Goal: Task Accomplishment & Management: Complete application form

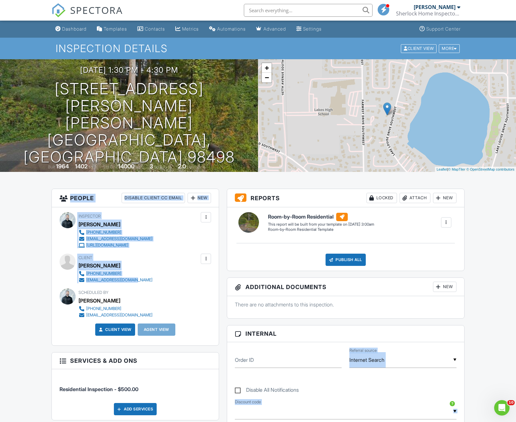
drag, startPoint x: 0, startPoint y: 0, endPoint x: 400, endPoint y: 395, distance: 562.0
click at [38, 207] on div "Dashboard Templates Contacts Metrics Automations Advanced Settings Support Cent…" at bounding box center [258, 429] width 516 height 817
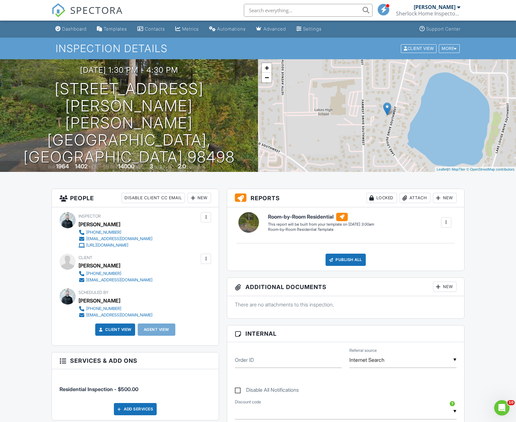
click at [76, 9] on span "SPECTORA" at bounding box center [96, 10] width 53 height 14
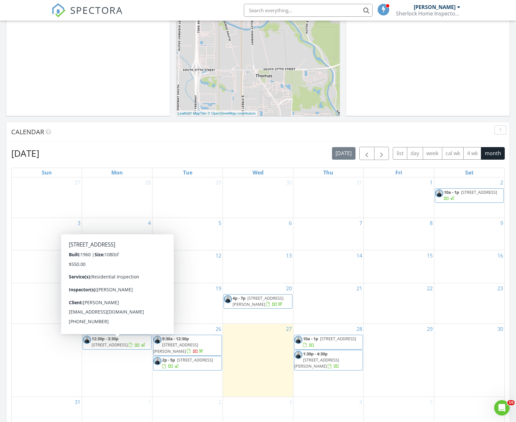
click at [389, 351] on div "29" at bounding box center [399, 360] width 70 height 73
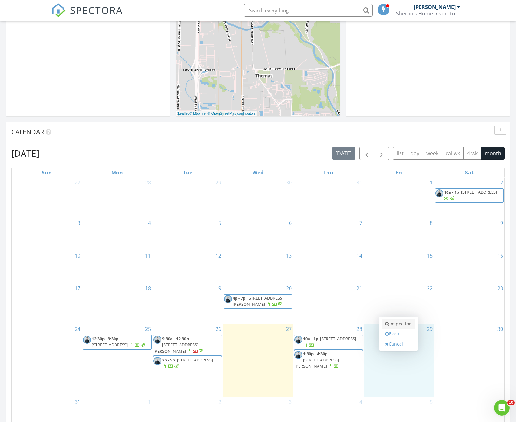
click at [396, 325] on link "Inspection" at bounding box center [398, 324] width 33 height 10
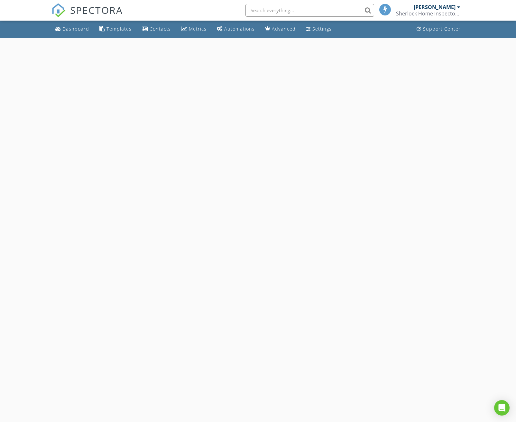
select select "7"
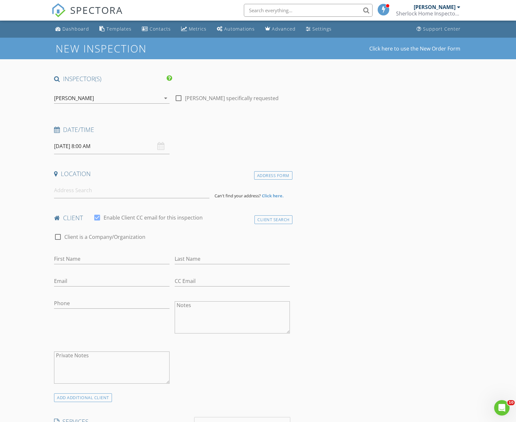
click at [106, 152] on input "08/29/2025 8:00 AM" at bounding box center [111, 146] width 115 height 16
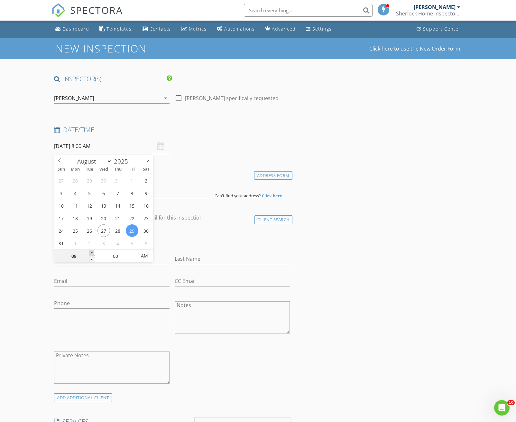
type input "09"
type input "08/29/2025 9:00 AM"
click at [91, 253] on span at bounding box center [91, 253] width 5 height 6
type input "10"
type input "08/29/2025 10:00 AM"
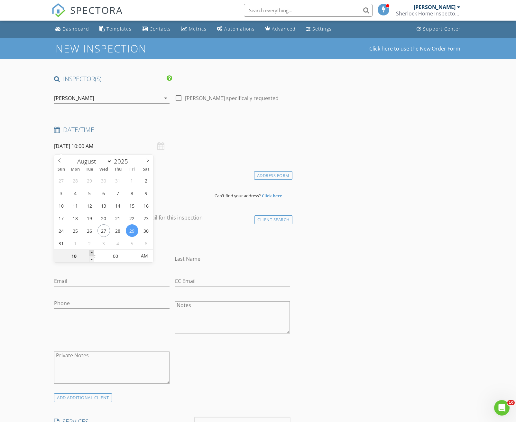
click at [91, 253] on span at bounding box center [91, 253] width 5 height 6
type input "11"
type input "08/29/2025 11:00 AM"
click at [91, 253] on span at bounding box center [91, 253] width 5 height 6
type input "12"
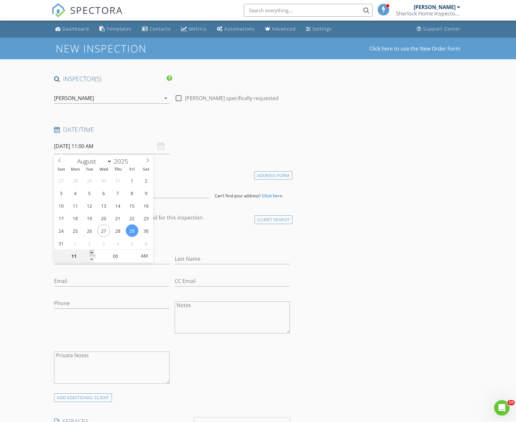
type input "08/29/2025 12:00 PM"
click at [91, 253] on span at bounding box center [91, 253] width 5 height 6
type input "01"
type input "08/29/2025 1:00 PM"
click at [91, 253] on span at bounding box center [91, 253] width 5 height 6
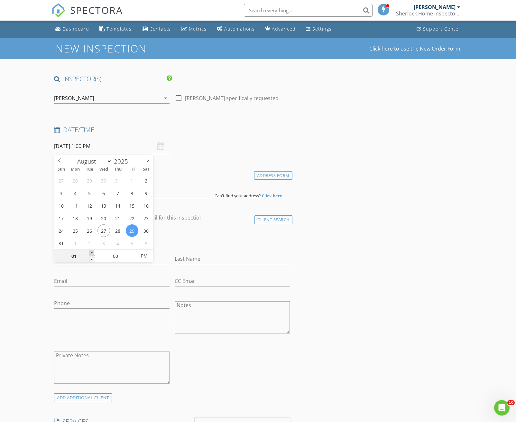
type input "02"
type input "08/29/2025 2:00 PM"
click at [91, 253] on span at bounding box center [91, 253] width 5 height 6
type input "03"
type input "08/29/2025 3:00 PM"
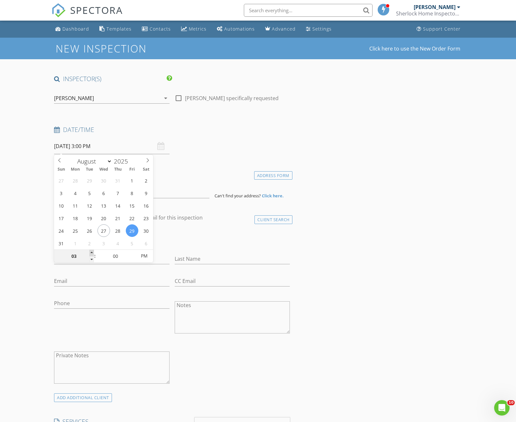
click at [91, 253] on span at bounding box center [91, 253] width 5 height 6
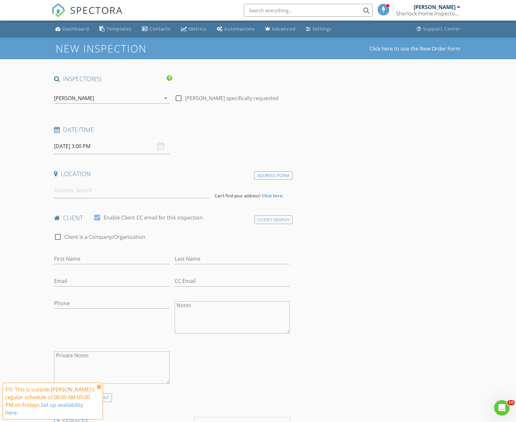
click at [103, 195] on input at bounding box center [131, 190] width 155 height 16
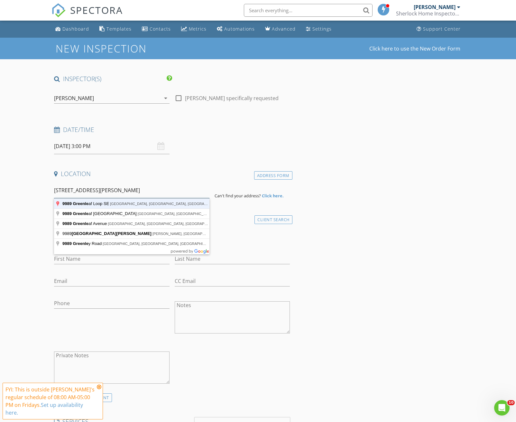
type input "9989 Greenleaf Loop SE, Yelm, WA, USA"
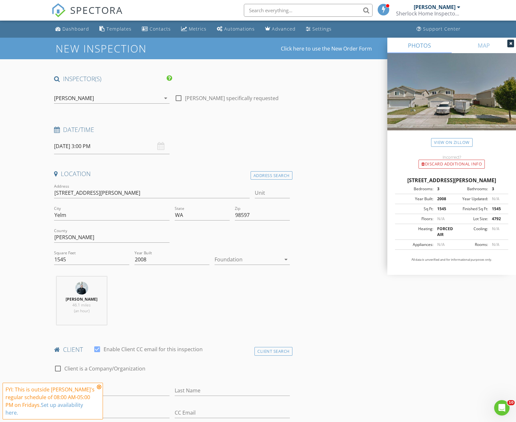
click at [250, 258] on div at bounding box center [248, 259] width 66 height 10
click at [246, 303] on div "Crawlspace" at bounding box center [252, 308] width 65 height 15
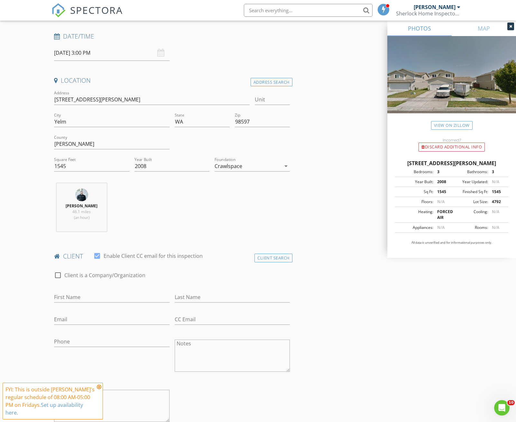
scroll to position [161, 0]
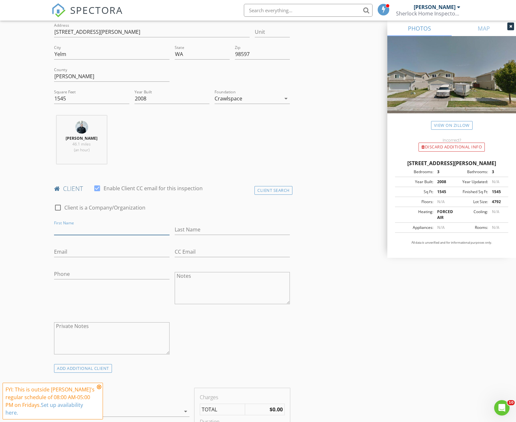
click at [115, 229] on input "First Name" at bounding box center [111, 229] width 115 height 11
type input "V"
click at [102, 231] on input "First Name" at bounding box center [111, 229] width 115 height 11
paste input "Viliami"
type input "Viliami"
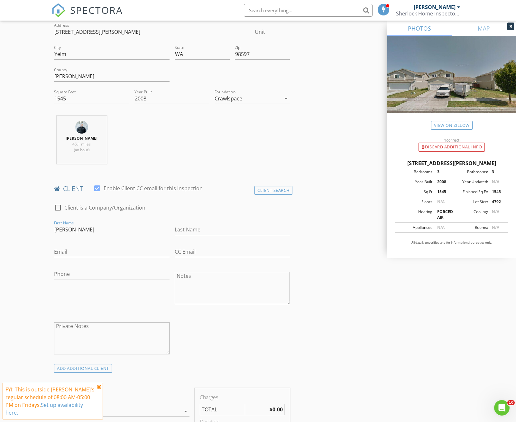
click at [184, 226] on input "Last Name" at bounding box center [232, 229] width 115 height 11
type input "Manu"
click at [76, 249] on input "Email" at bounding box center [111, 251] width 115 height 11
paste input "viliamimanu2020@gmail.com"
type input "viliamimanu2020@gmail.com"
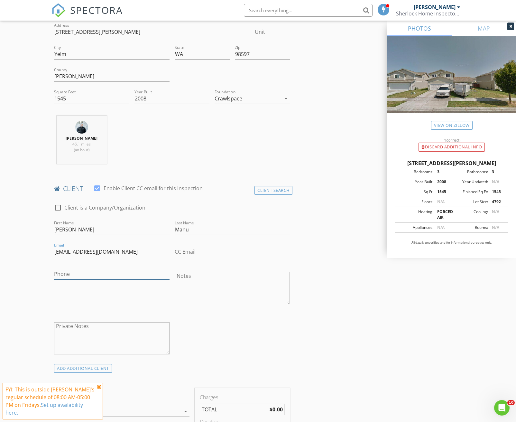
click at [89, 272] on input "Phone" at bounding box center [111, 274] width 115 height 11
click at [115, 273] on input "Phone" at bounding box center [111, 274] width 115 height 11
paste input "424-310-4853"
type input "424-310-4853"
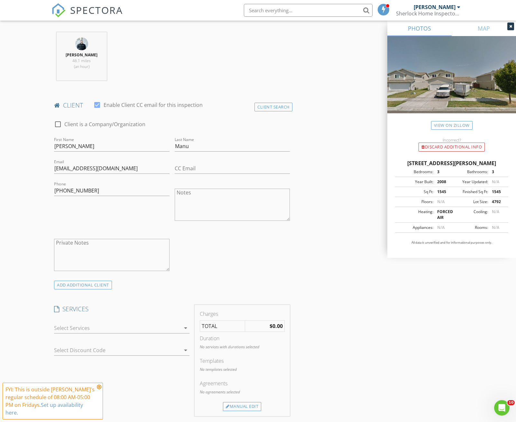
scroll to position [257, 0]
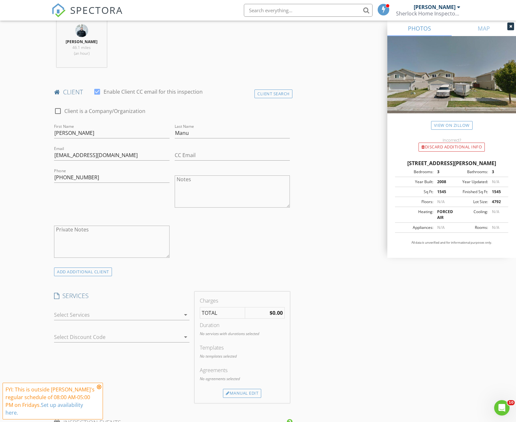
click at [90, 315] on div at bounding box center [117, 315] width 126 height 10
click at [90, 315] on div "Residential Inspection" at bounding box center [98, 317] width 53 height 8
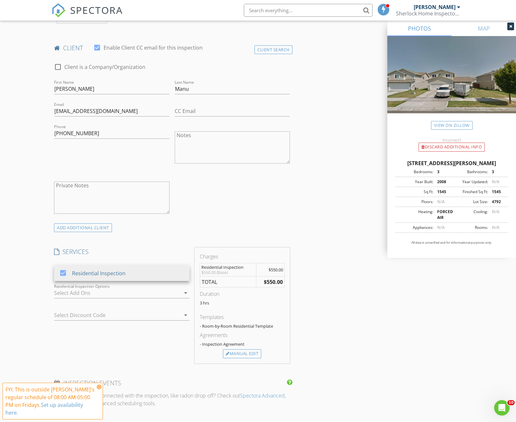
scroll to position [322, 0]
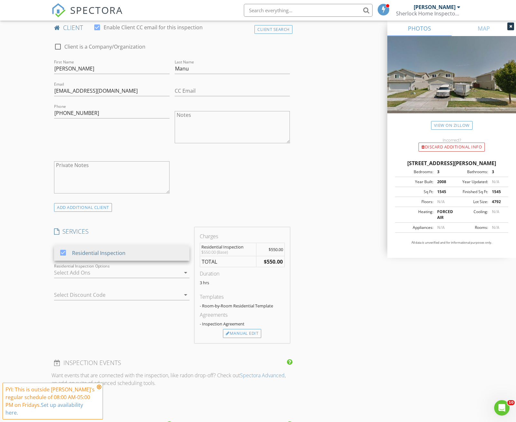
click at [106, 272] on div at bounding box center [117, 272] width 126 height 10
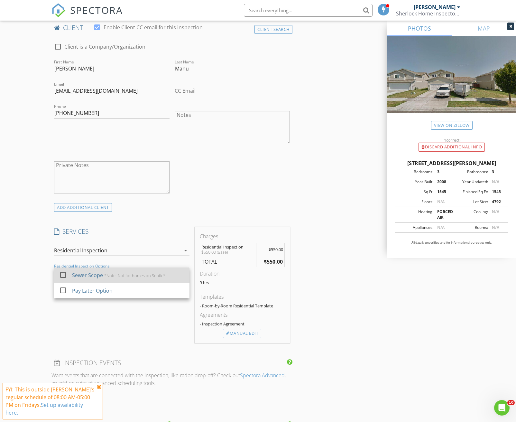
click at [102, 276] on div "Sewer Scope" at bounding box center [87, 275] width 31 height 8
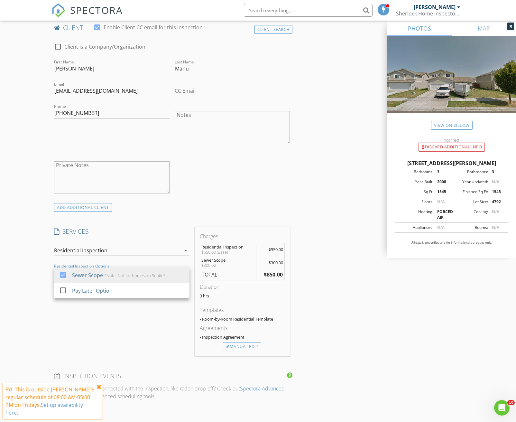
click at [172, 226] on div "INSPECTOR(S) check_box Musab Elhimri PRIMARY Musab Elhimri arrow_drop_down chec…" at bounding box center [171, 270] width 241 height 1035
click at [118, 291] on div at bounding box center [112, 295] width 117 height 10
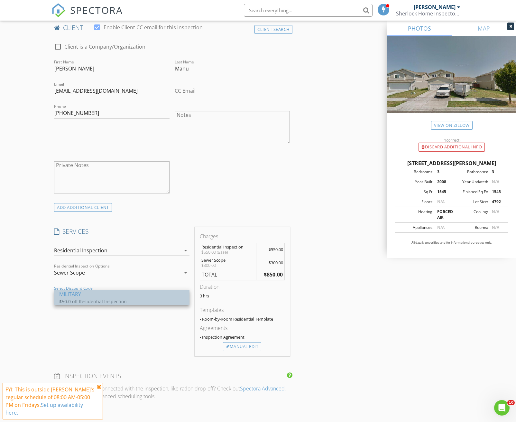
click at [110, 298] on div "$50.0 off Residential Inspection" at bounding box center [121, 301] width 125 height 7
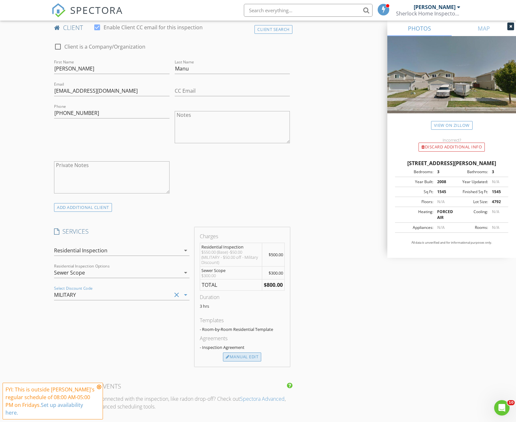
click at [246, 357] on div "Manual Edit" at bounding box center [242, 356] width 38 height 9
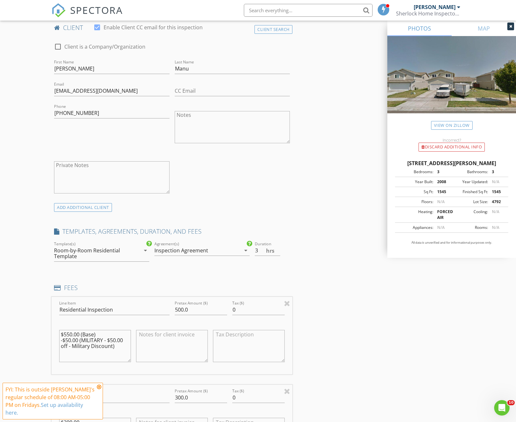
click at [69, 332] on textarea "$550.00 (Base) -$50.00 (MILITARY - $50.00 off - Military Discount)" at bounding box center [95, 346] width 72 height 32
type textarea "$600.00 (Base) -$50.00 (MILITARY - $50.00 off - Military Discount)"
click at [184, 308] on input "500.0" at bounding box center [201, 309] width 52 height 11
type input "550.0"
click at [323, 286] on div "INSPECTOR(S) check_box Musab Elhimri PRIMARY Musab Elhimri arrow_drop_down chec…" at bounding box center [257, 362] width 413 height 1219
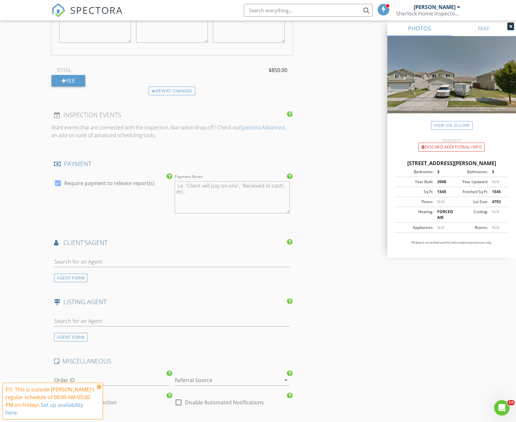
scroll to position [740, 0]
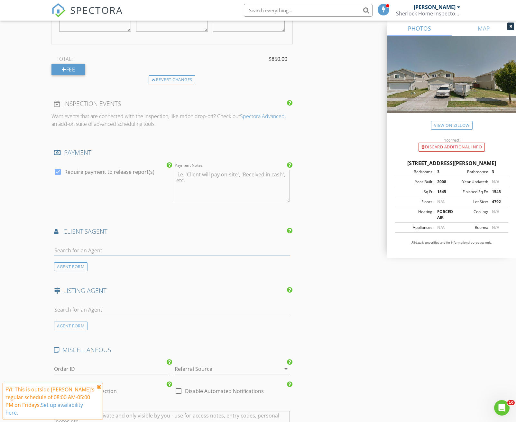
click at [124, 249] on input "text" at bounding box center [172, 250] width 236 height 11
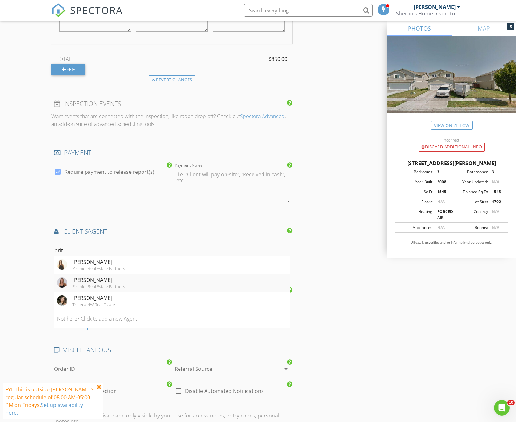
type input "brit"
click at [114, 284] on div "Premier Real Estate Partners" at bounding box center [98, 286] width 52 height 5
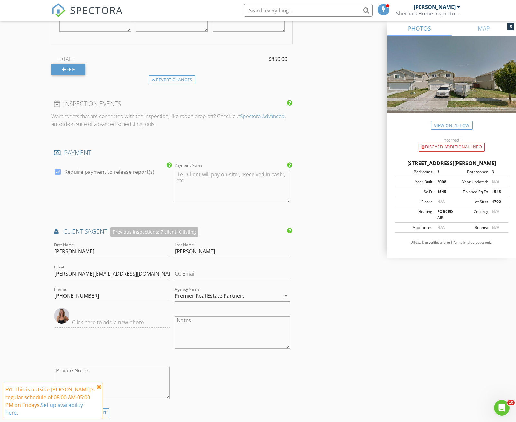
click at [347, 258] on div "INSPECTOR(S) check_box Musab Elhimri PRIMARY Musab Elhimri arrow_drop_down chec…" at bounding box center [257, 17] width 413 height 1365
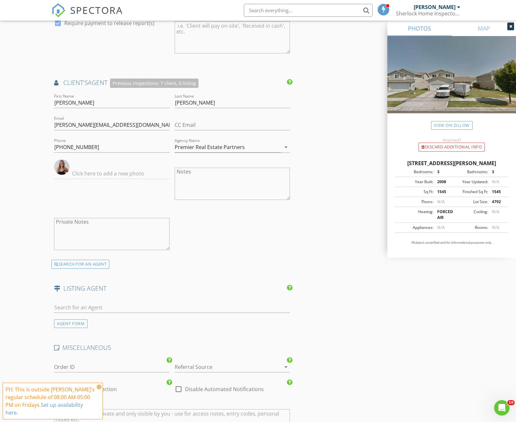
scroll to position [901, 0]
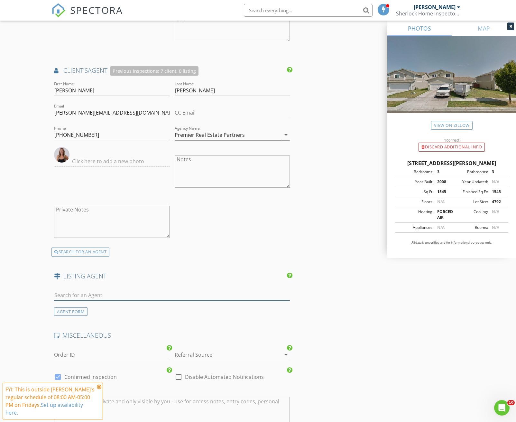
click at [116, 292] on input "text" at bounding box center [172, 295] width 236 height 11
type input "Kelli"
click at [116, 324] on li "Not here? Click to add a new Agent" at bounding box center [171, 328] width 235 height 18
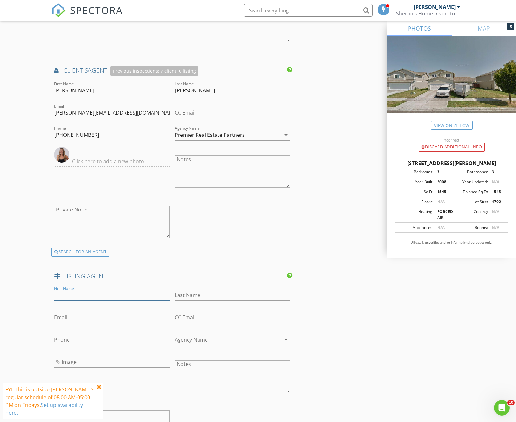
click at [79, 292] on input "First Name" at bounding box center [111, 295] width 115 height 11
type input "Kelli"
type input "Hammond"
click at [99, 322] on input "Email" at bounding box center [111, 317] width 115 height 11
paste input "kellihammondrealestate@gmail.com"
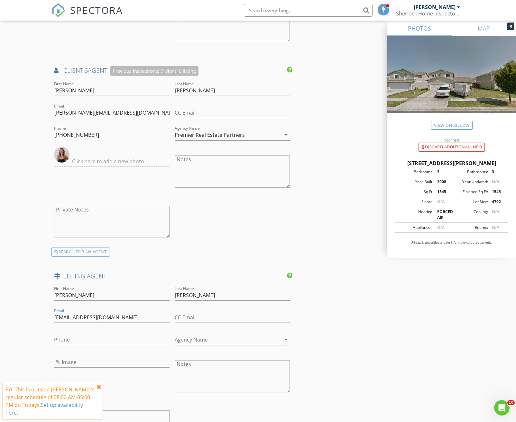
type input "kellihammondrealestate@gmail.com"
click at [129, 338] on input "Phone" at bounding box center [111, 339] width 115 height 11
click at [92, 342] on input "Phone" at bounding box center [111, 339] width 115 height 11
paste input "360-634-8600"
type input "360-634-8600"
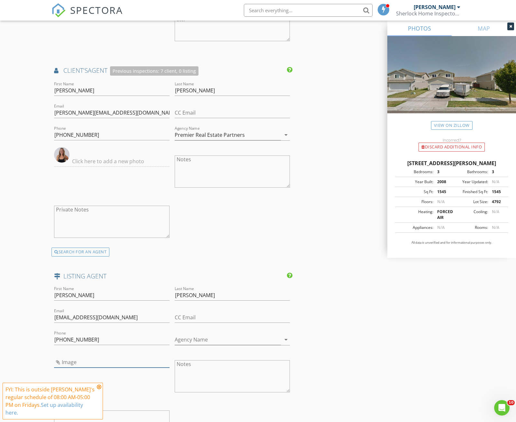
click at [82, 360] on input "Image" at bounding box center [111, 362] width 115 height 11
type input "GetMedia (12).jpg"
drag, startPoint x: 109, startPoint y: 339, endPoint x: 22, endPoint y: 335, distance: 87.6
type input "360-918-2575"
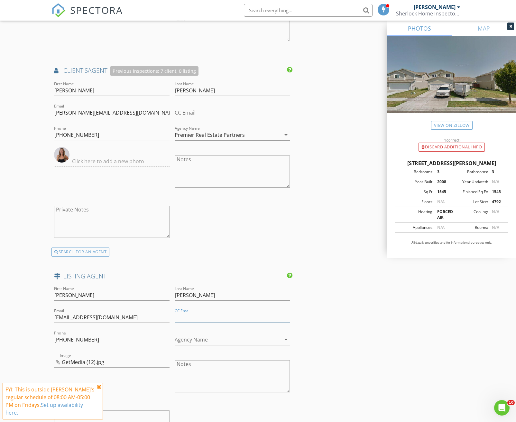
click at [194, 317] on input "CC Email" at bounding box center [232, 317] width 115 height 11
click at [190, 338] on input "Agency Name" at bounding box center [228, 339] width 106 height 11
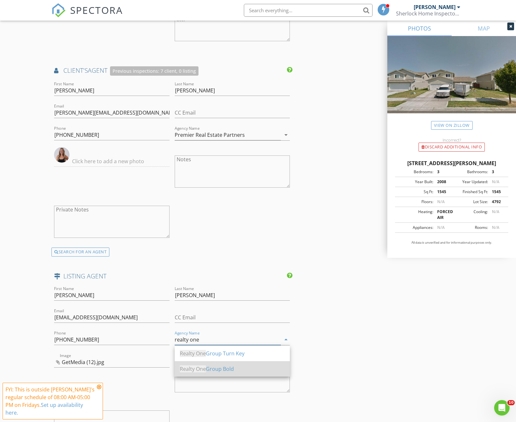
click at [213, 367] on div "Realty One Group Bold" at bounding box center [232, 369] width 105 height 8
type input "Realty One Group Bold"
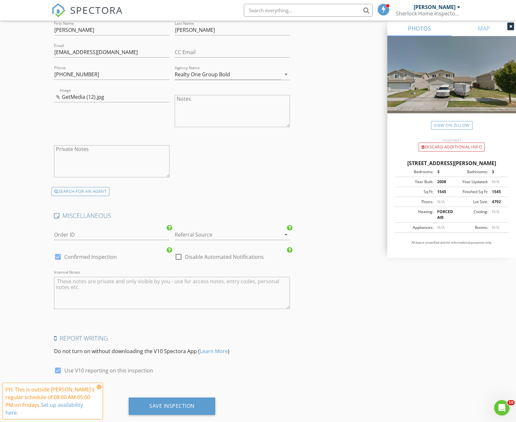
scroll to position [1179, 0]
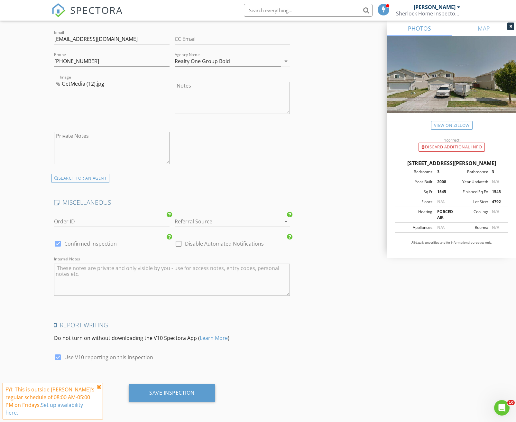
click at [196, 216] on div at bounding box center [223, 221] width 97 height 10
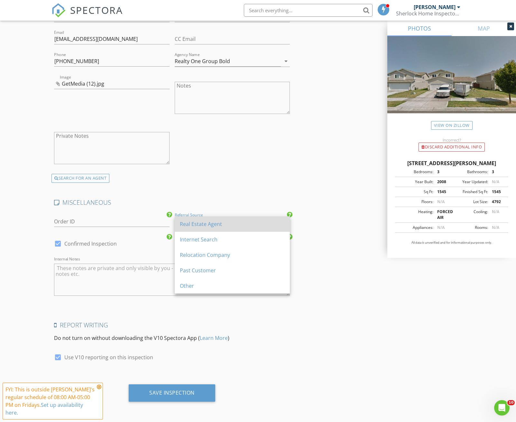
click at [201, 227] on div "Real Estate Agent" at bounding box center [232, 224] width 105 height 8
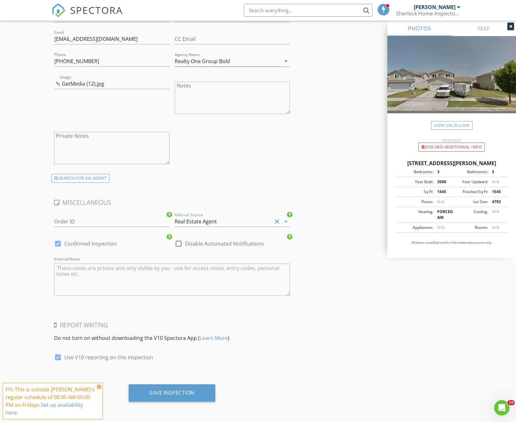
click at [167, 390] on div "Save Inspection" at bounding box center [171, 392] width 45 height 6
